Goal: Check status: Check status

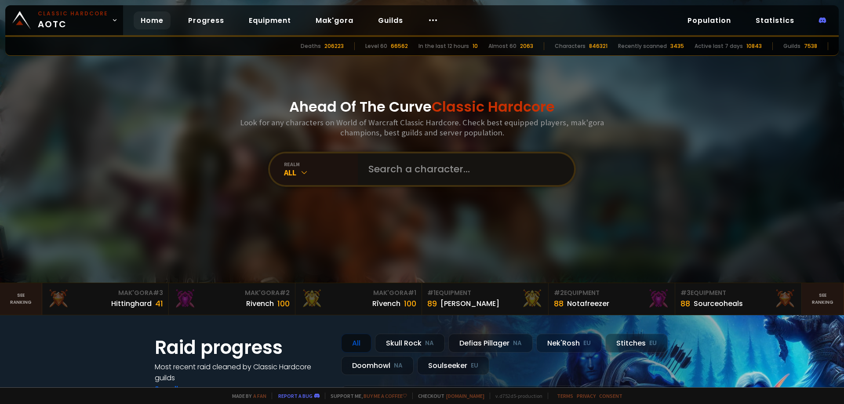
click at [421, 173] on input "text" at bounding box center [463, 169] width 200 height 32
paste input "Àmîr"
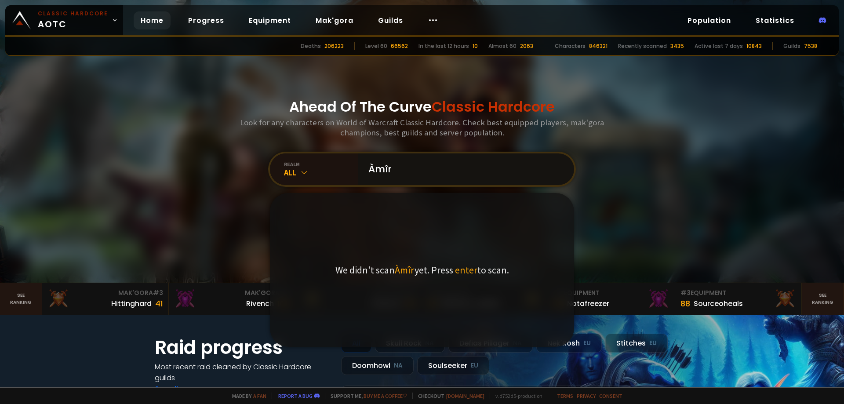
click at [397, 162] on input "Àmîr" at bounding box center [463, 169] width 200 height 32
type input "Àmîr"
click at [310, 170] on div "All" at bounding box center [321, 172] width 74 height 10
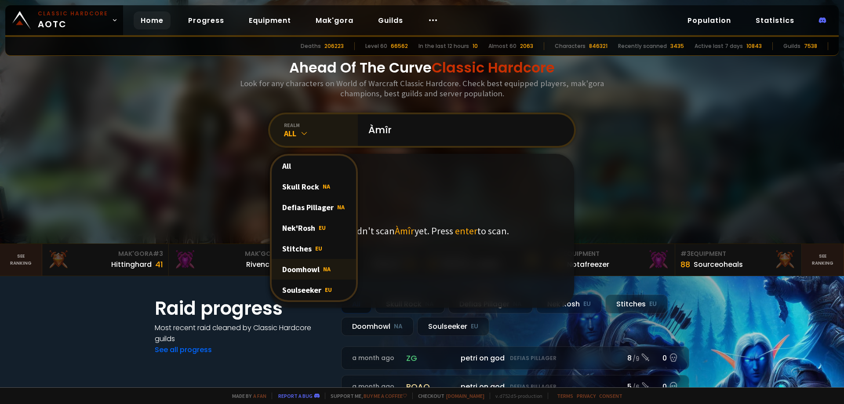
scroll to position [44, 0]
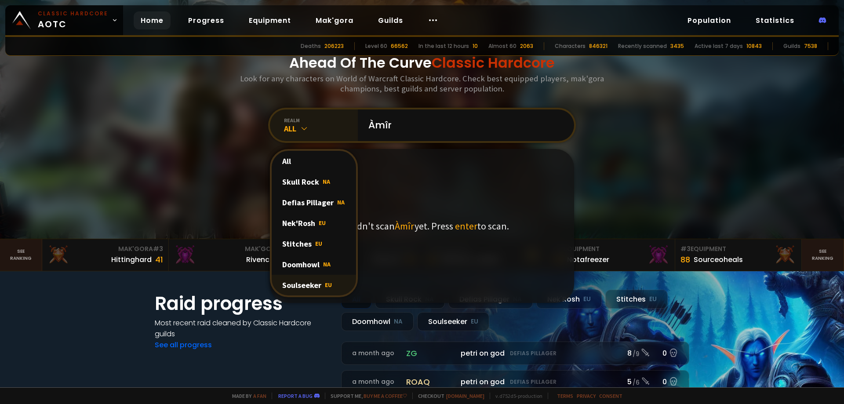
click at [313, 282] on div "Soulseeker EU" at bounding box center [314, 285] width 84 height 21
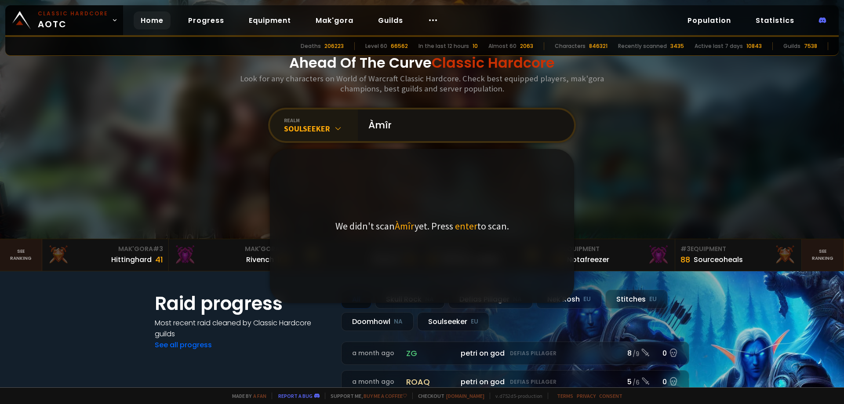
click at [406, 127] on input "Àmîr" at bounding box center [463, 125] width 200 height 32
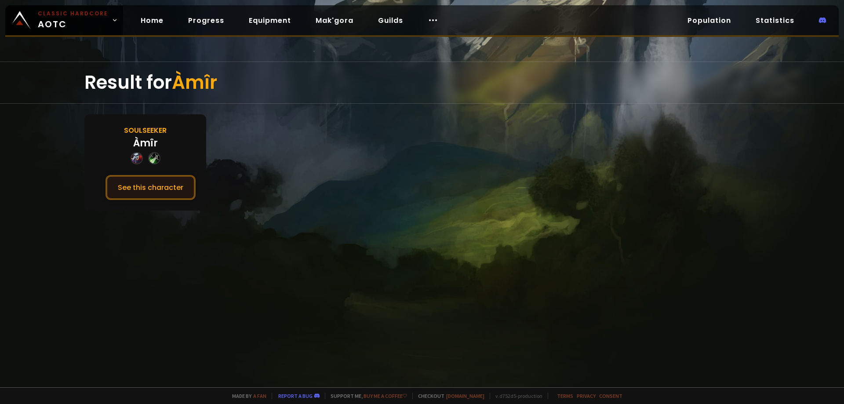
click at [161, 189] on button "See this character" at bounding box center [150, 187] width 90 height 25
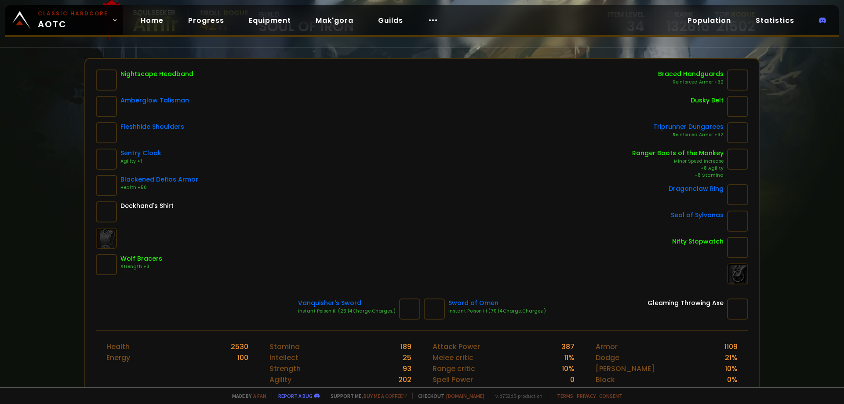
scroll to position [38, 0]
